Goal: Information Seeking & Learning: Learn about a topic

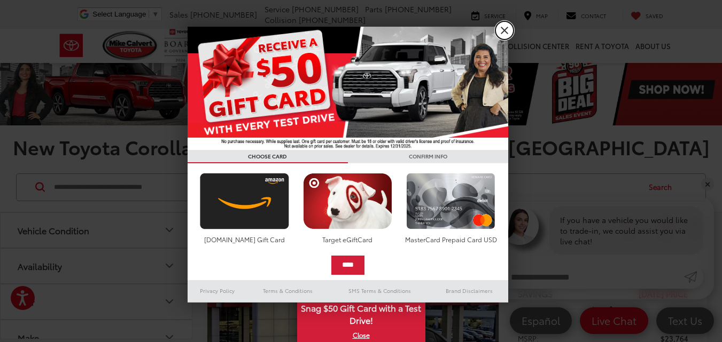
click at [507, 29] on link "X" at bounding box center [504, 30] width 18 height 18
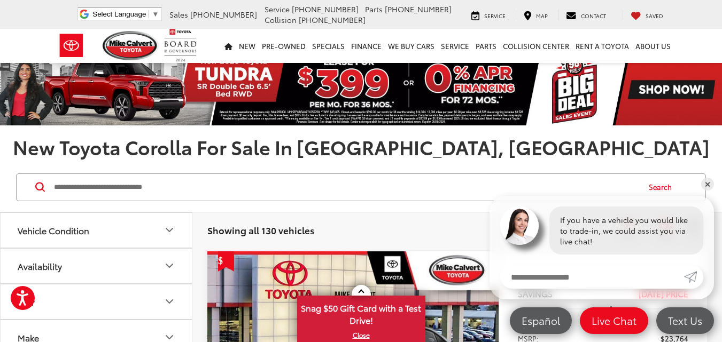
scroll to position [4985, 0]
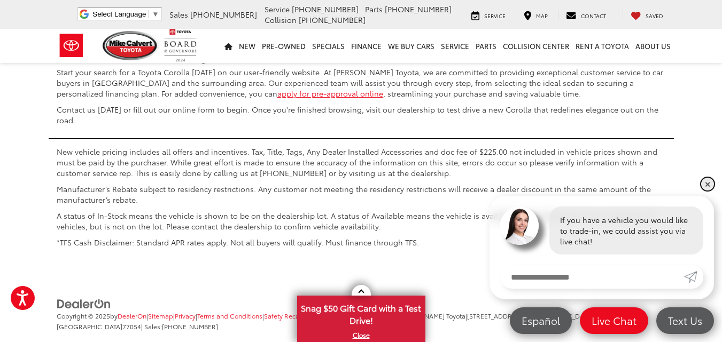
click at [703, 186] on link "✕" at bounding box center [707, 184] width 13 height 13
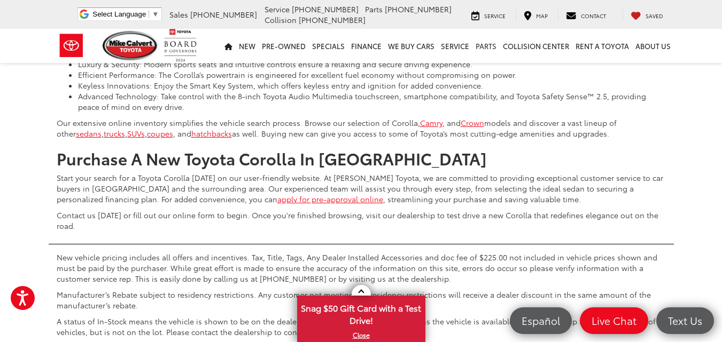
scroll to position [4878, 0]
click at [627, 12] on div "Saved" at bounding box center [646, 15] width 49 height 11
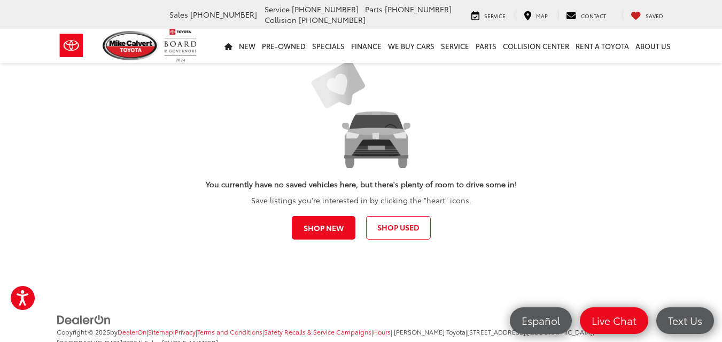
scroll to position [91, 0]
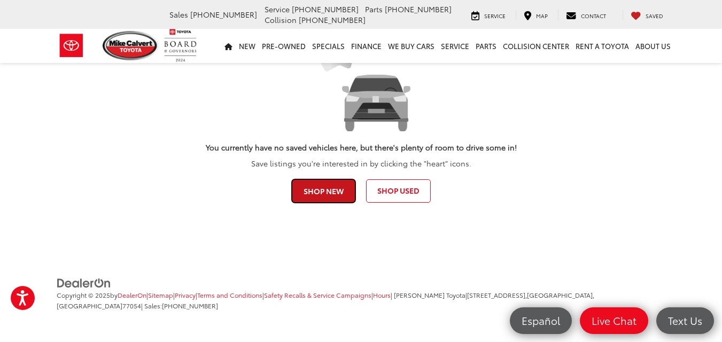
click at [310, 200] on link "Shop New" at bounding box center [324, 191] width 64 height 24
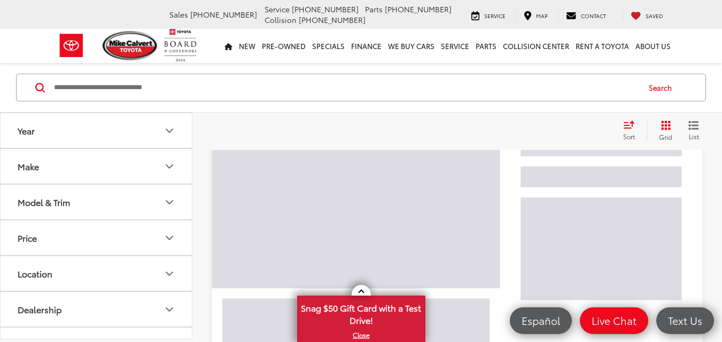
scroll to position [267, 0]
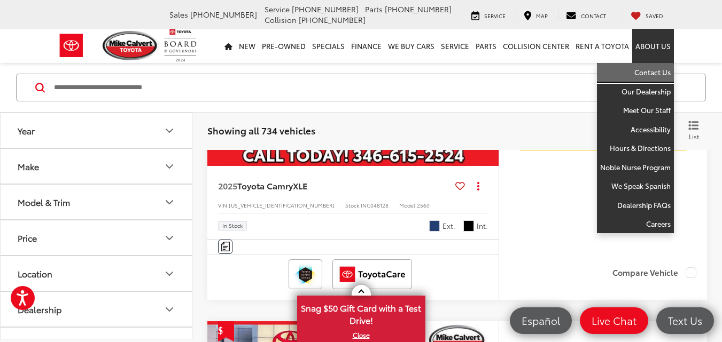
click at [655, 73] on link "Contact Us" at bounding box center [635, 72] width 77 height 19
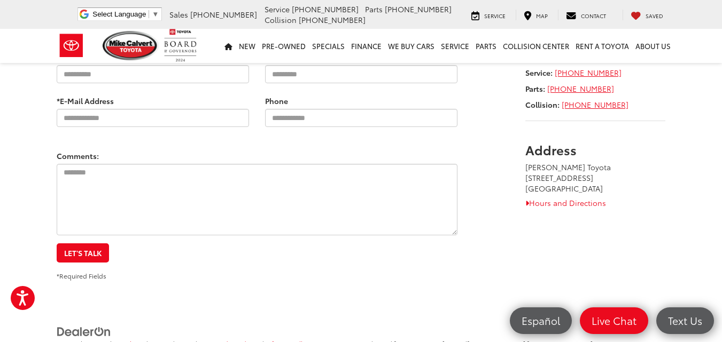
scroll to position [119, 0]
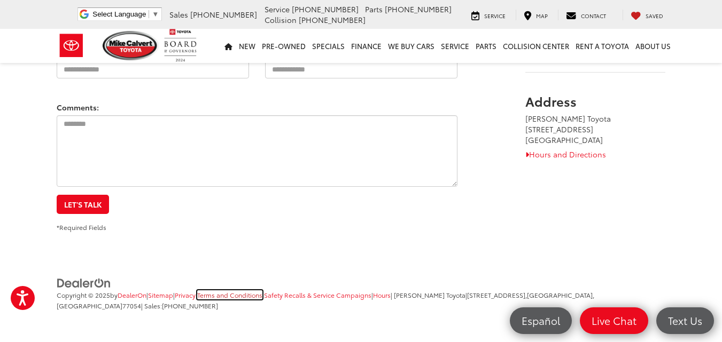
drag, startPoint x: 211, startPoint y: 297, endPoint x: 226, endPoint y: 299, distance: 15.6
click at [213, 298] on link "Terms and Conditions" at bounding box center [229, 295] width 65 height 9
click at [226, 299] on link "Terms and Conditions" at bounding box center [229, 295] width 65 height 9
